Goal: Find specific page/section: Find specific page/section

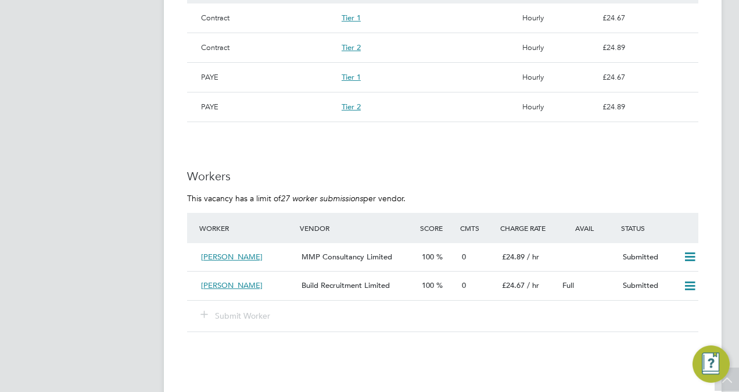
scroll to position [836, 0]
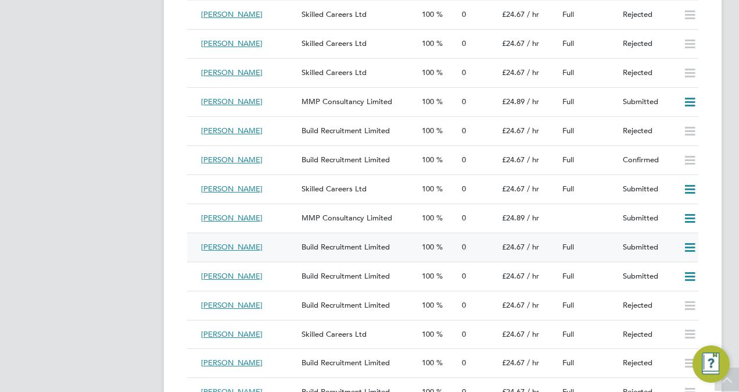
click at [353, 250] on span "Build Recruitment Limited" at bounding box center [345, 247] width 88 height 10
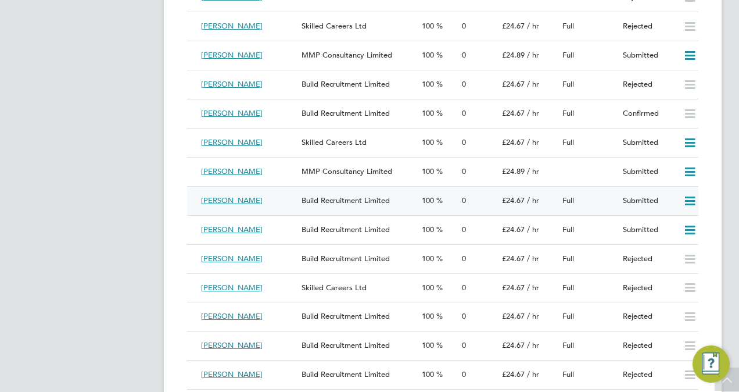
click at [396, 201] on div "Build Recruitment Limited" at bounding box center [357, 200] width 120 height 19
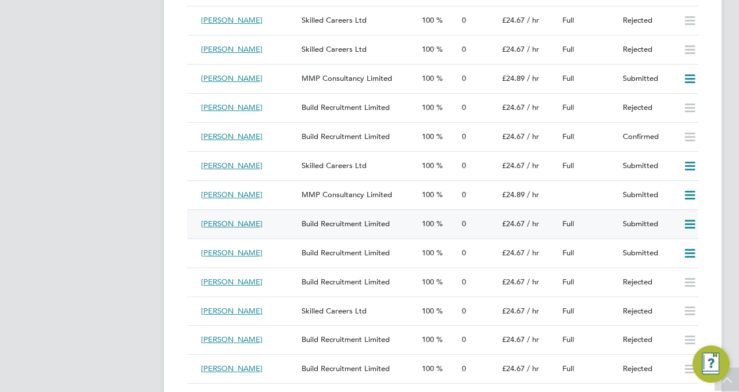
click at [354, 220] on div "Build Recruitment Limited" at bounding box center [357, 223] width 120 height 19
click at [339, 191] on div "MMP Consultancy Limited" at bounding box center [357, 194] width 120 height 19
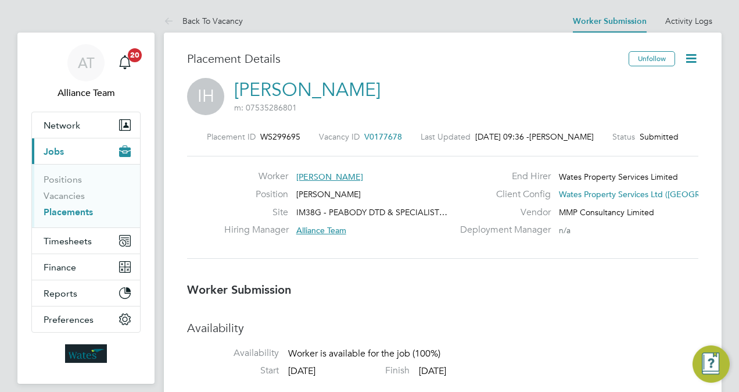
click at [63, 213] on link "Placements" at bounding box center [68, 211] width 49 height 11
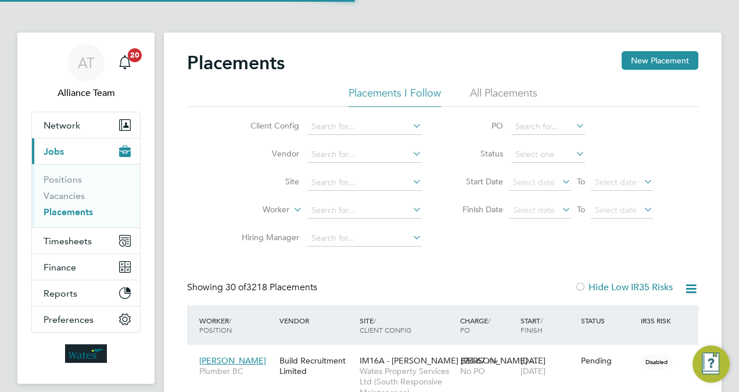
scroll to position [33, 81]
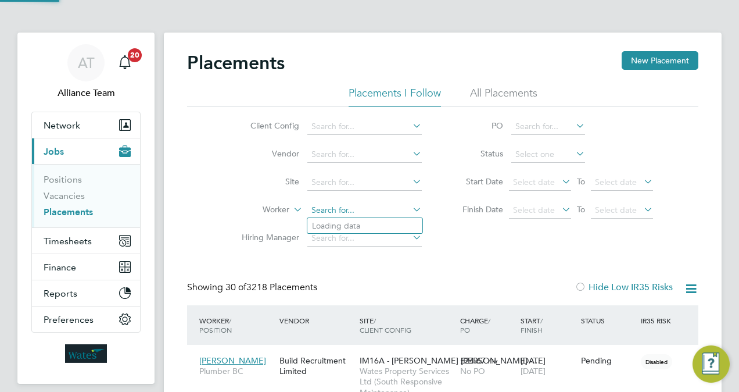
click at [340, 202] on input at bounding box center [364, 210] width 114 height 16
click at [367, 225] on li "[PERSON_NAME]" at bounding box center [364, 226] width 115 height 16
type input "[PERSON_NAME]"
